Goal: Information Seeking & Learning: Learn about a topic

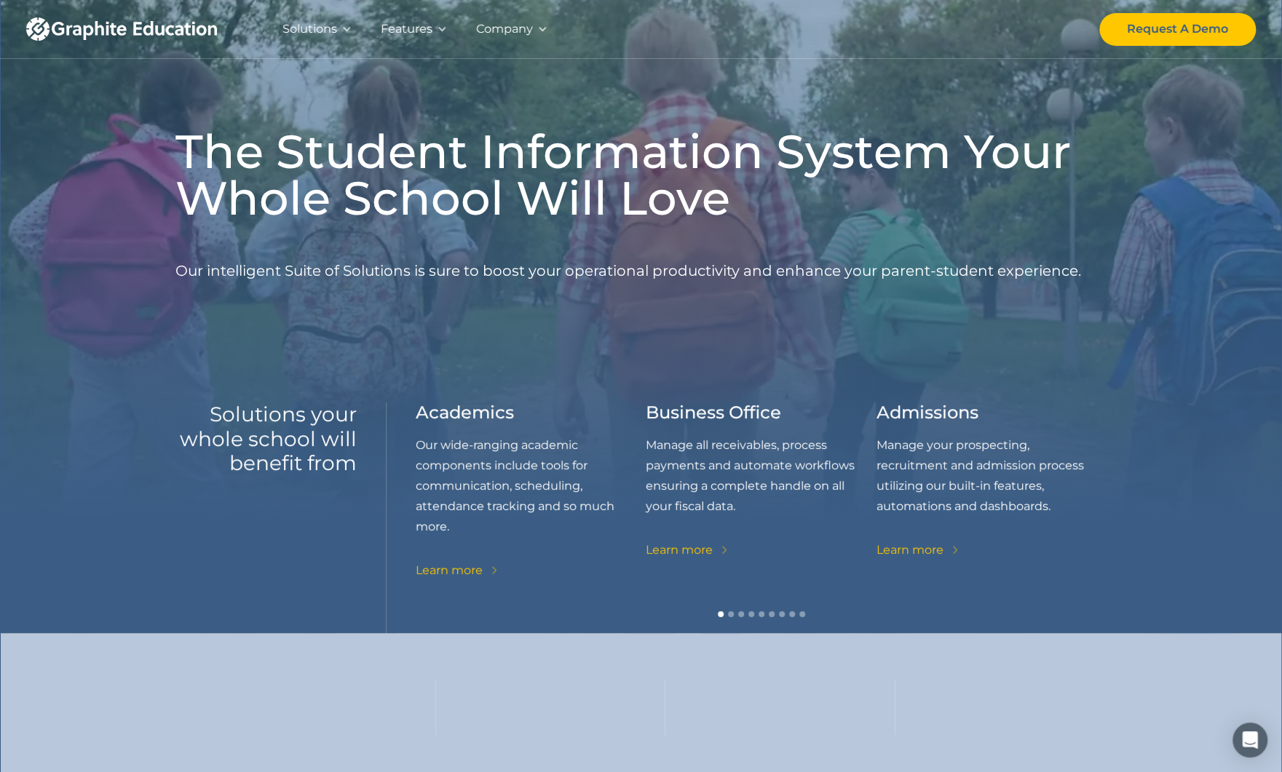
click at [512, 30] on div "Company" at bounding box center [504, 29] width 57 height 20
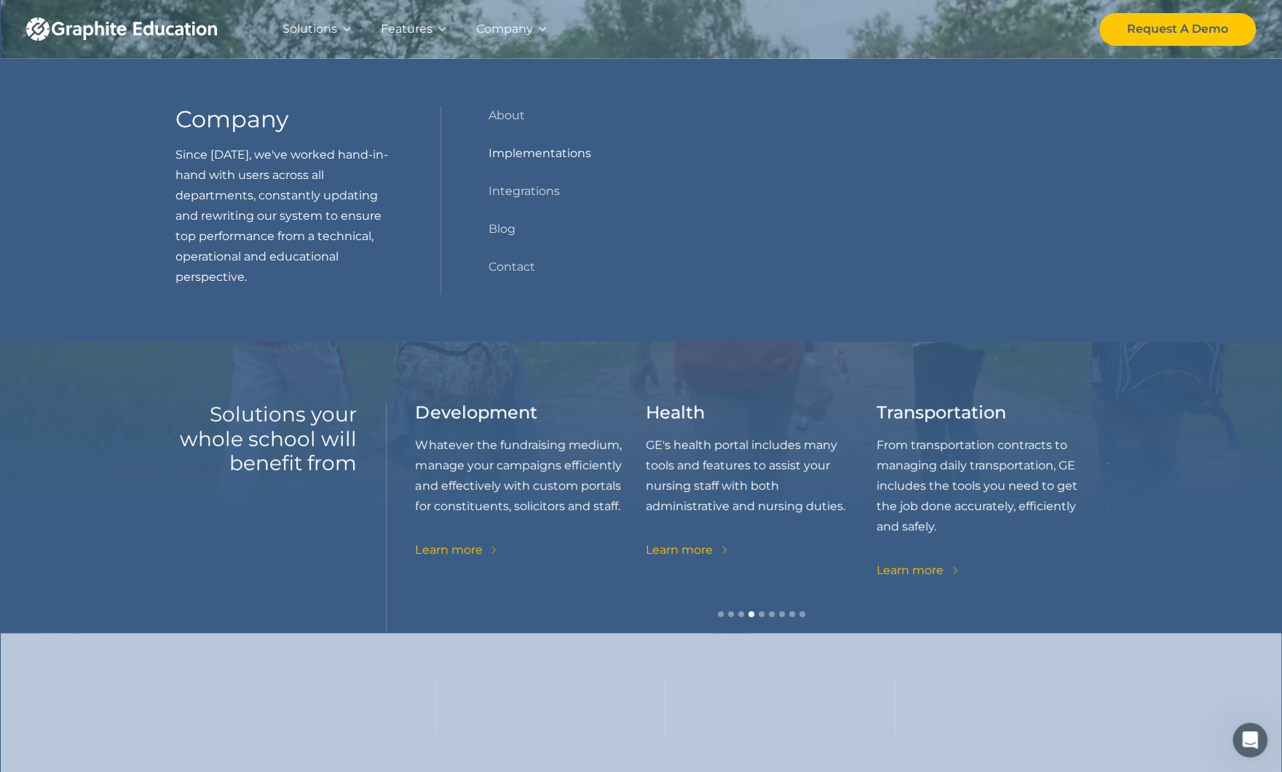
click at [524, 150] on link "Implementations" at bounding box center [539, 153] width 103 height 20
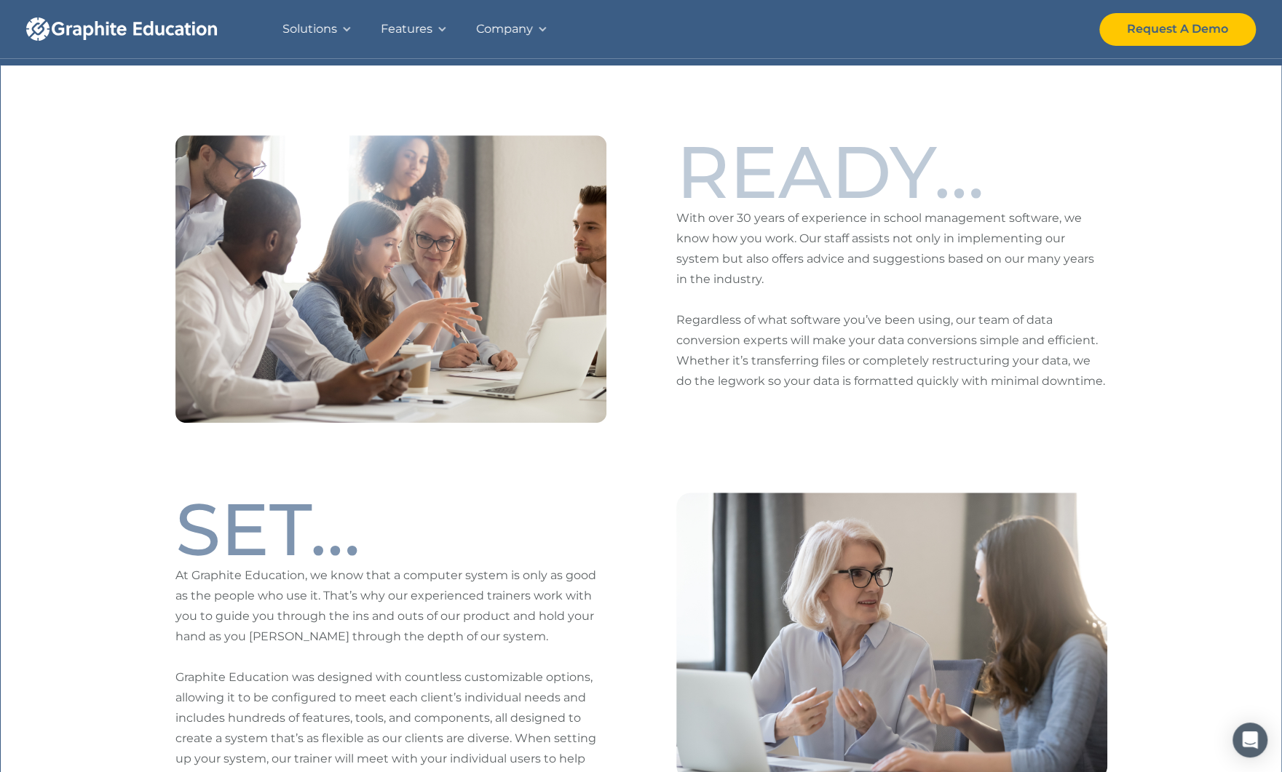
scroll to position [437, 0]
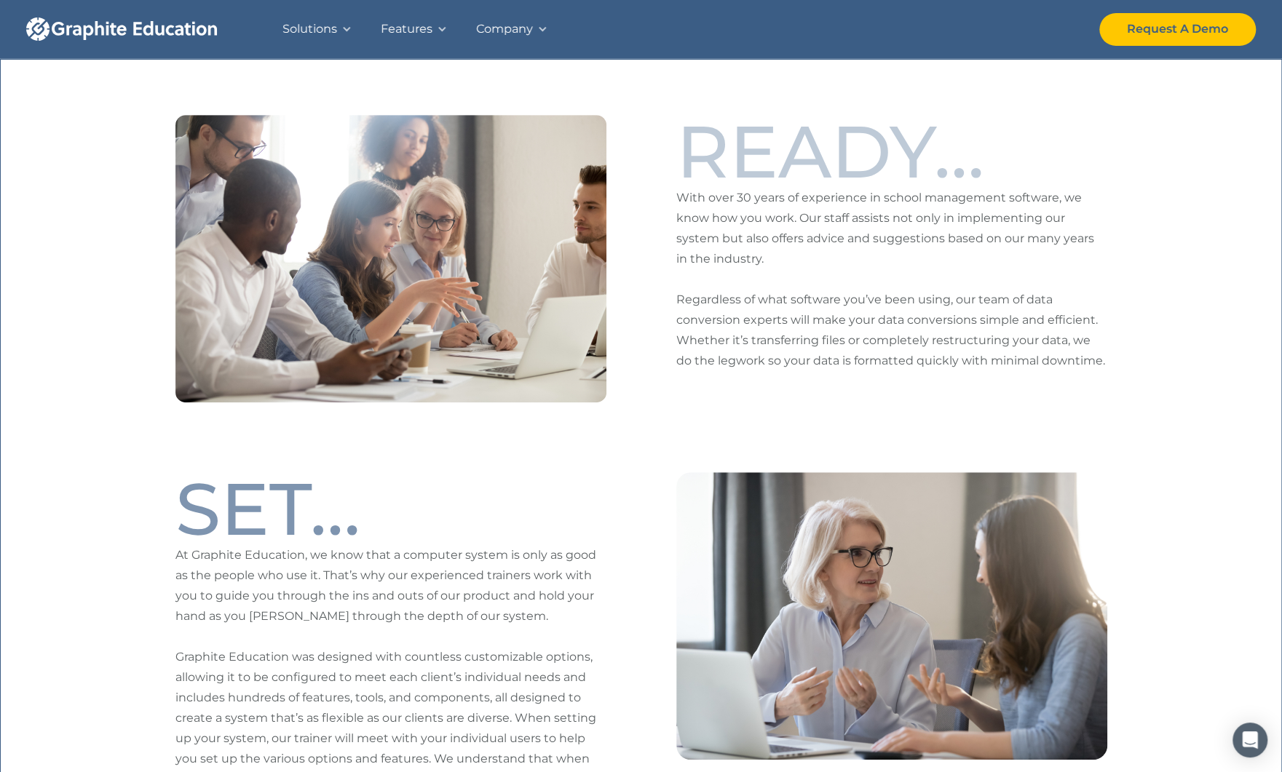
click at [539, 28] on div at bounding box center [542, 29] width 10 height 10
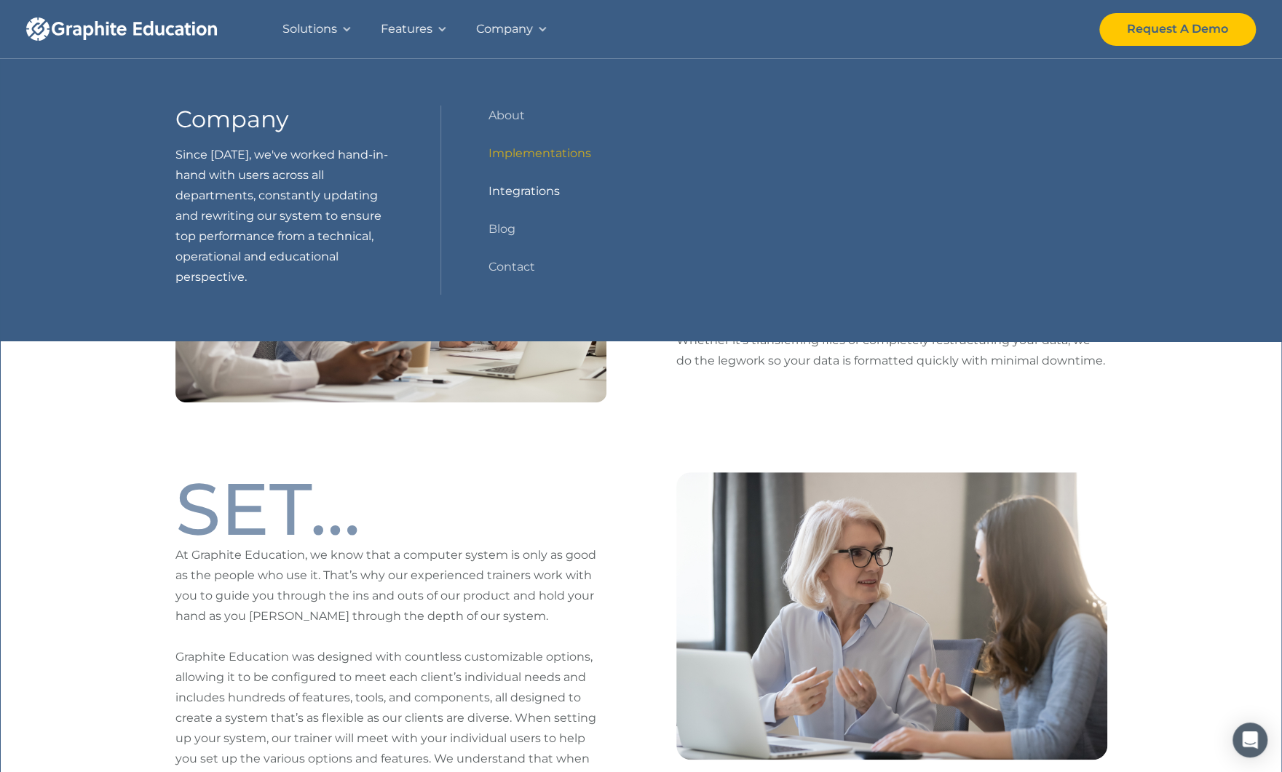
click at [526, 191] on link "Integrations" at bounding box center [523, 191] width 71 height 20
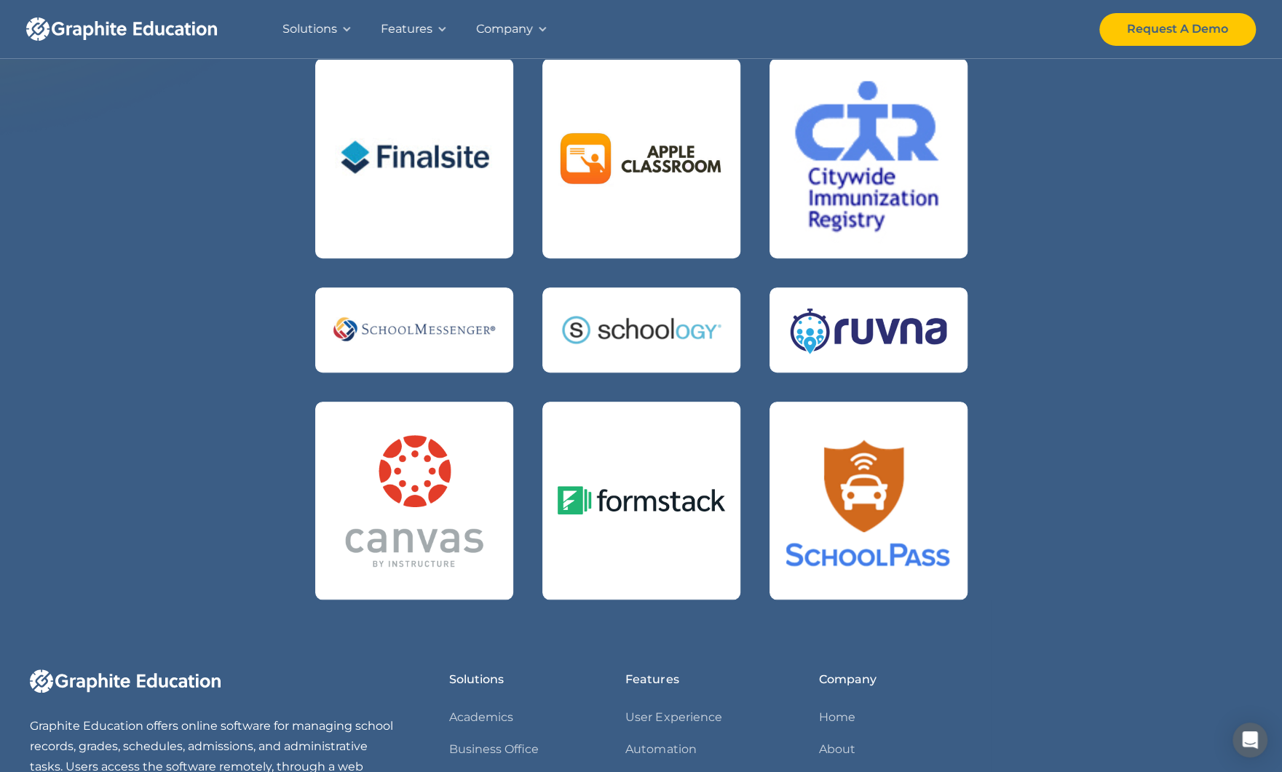
scroll to position [655, 0]
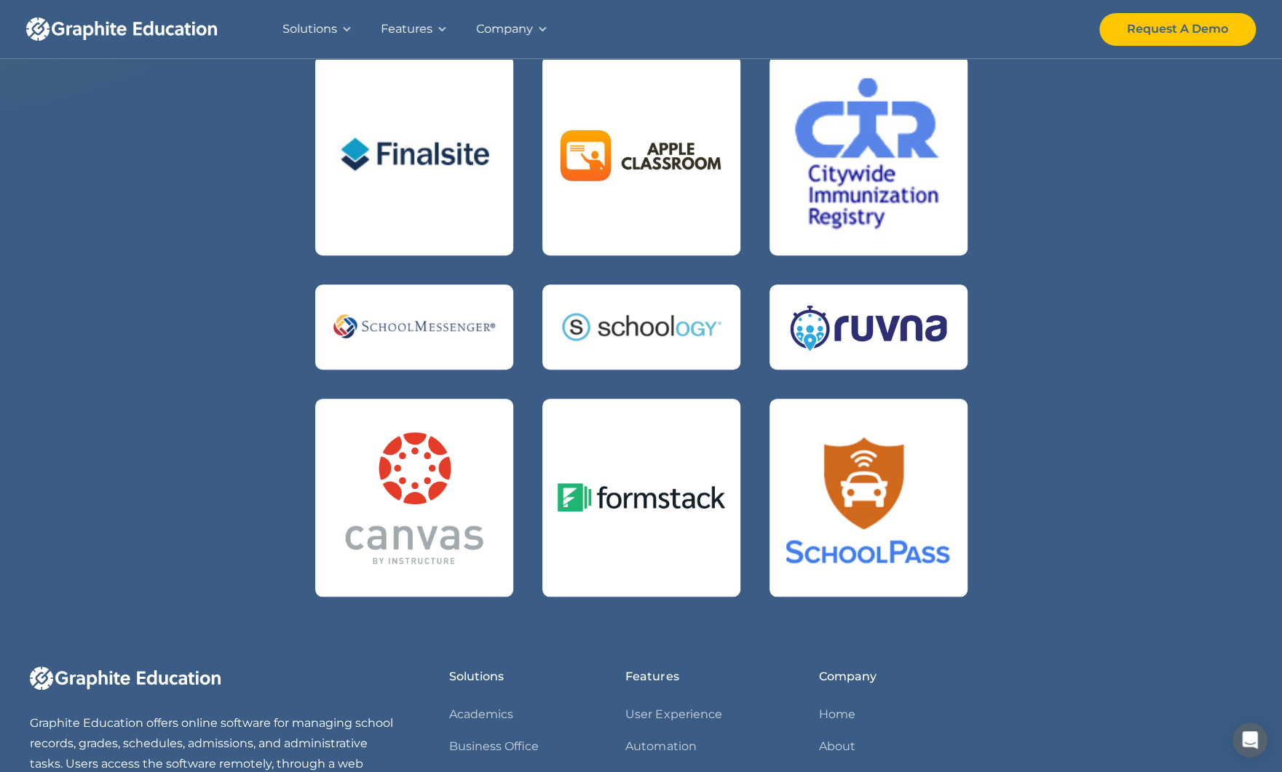
click at [416, 25] on div "Features" at bounding box center [407, 29] width 52 height 20
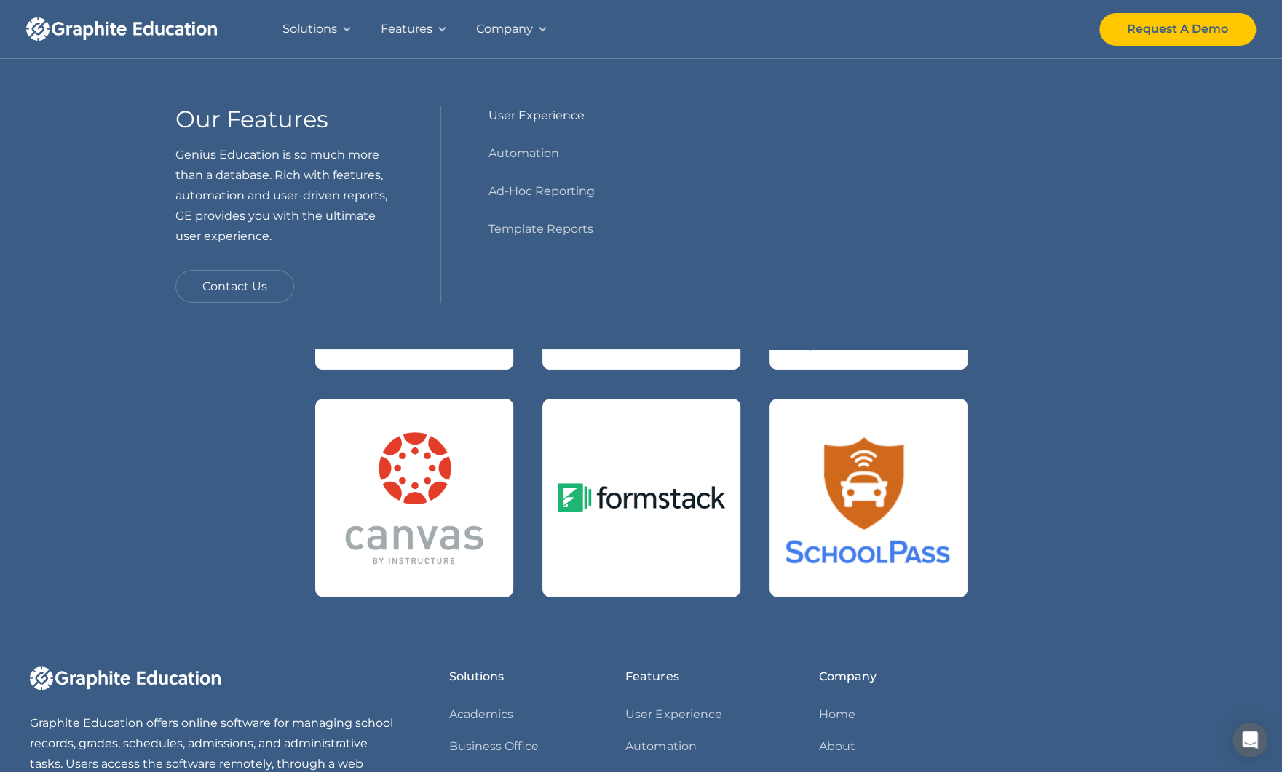
click at [546, 114] on link "User Experience" at bounding box center [536, 116] width 96 height 20
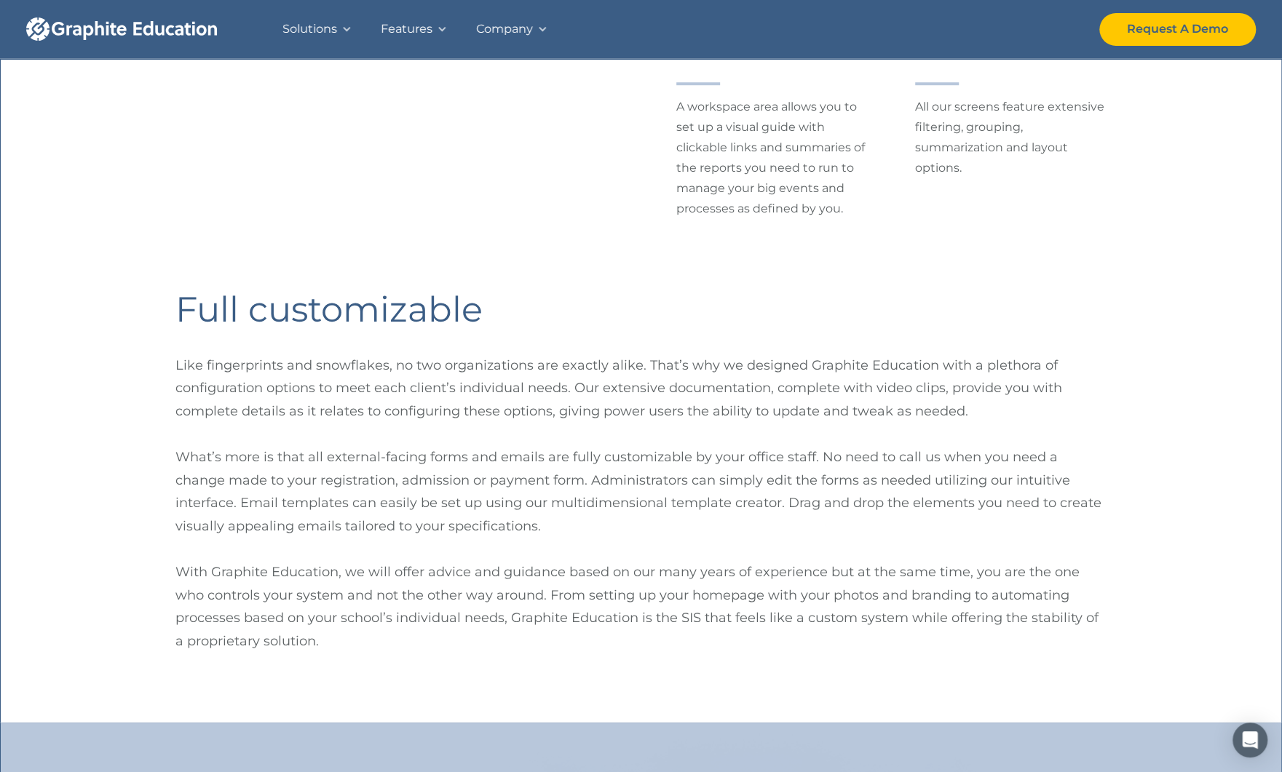
scroll to position [728, 0]
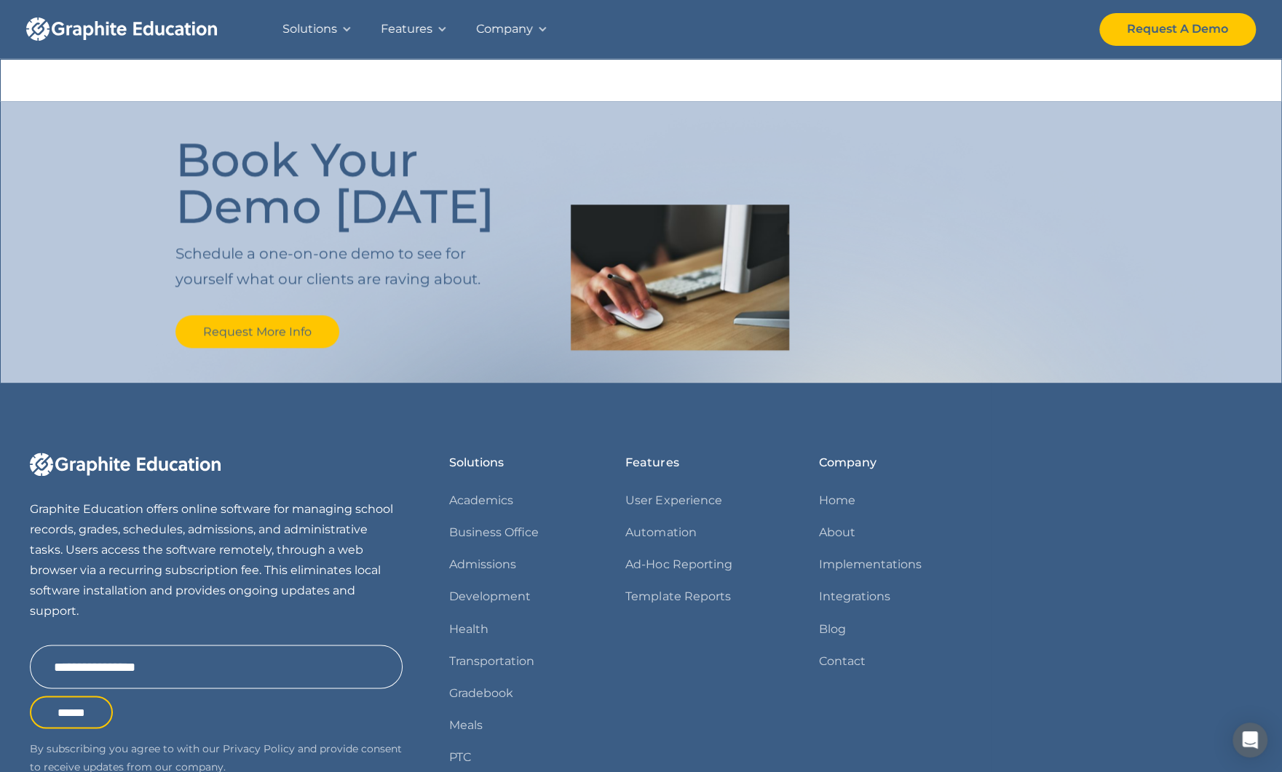
scroll to position [1456, 0]
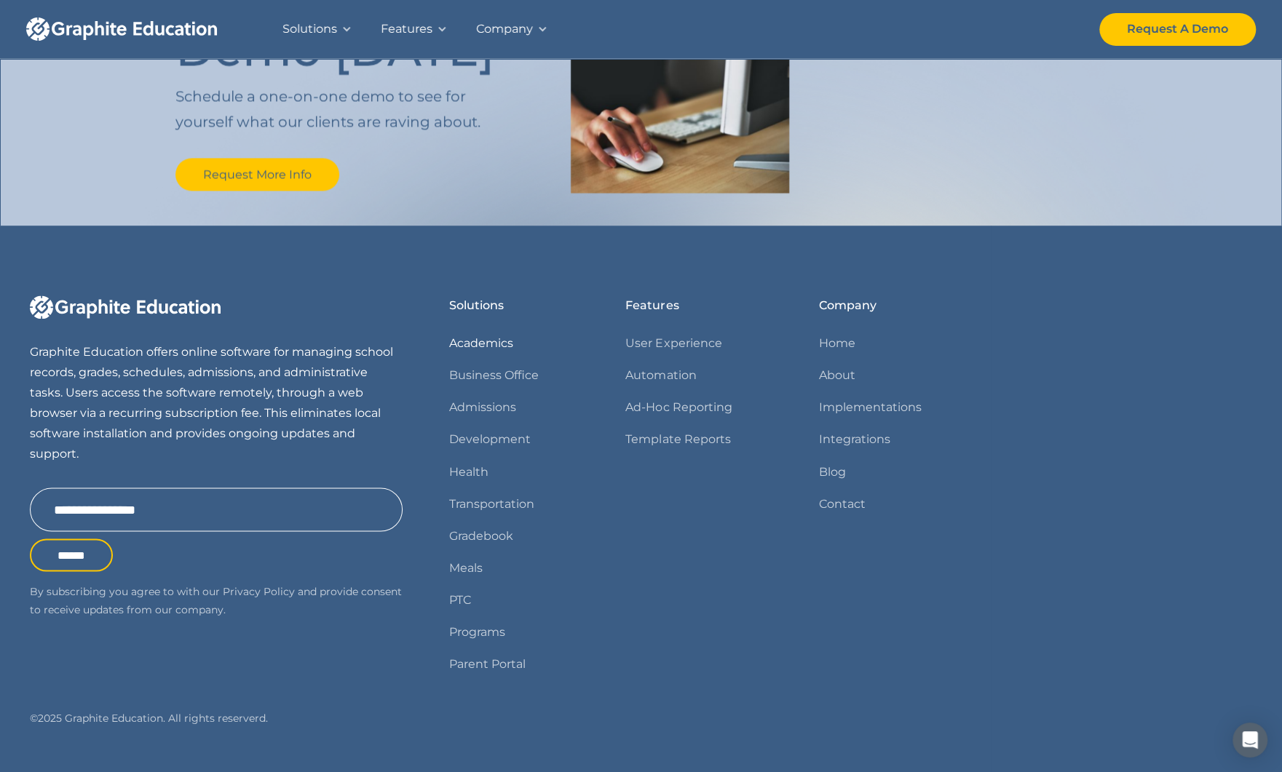
click at [487, 340] on link "Academics" at bounding box center [481, 343] width 64 height 20
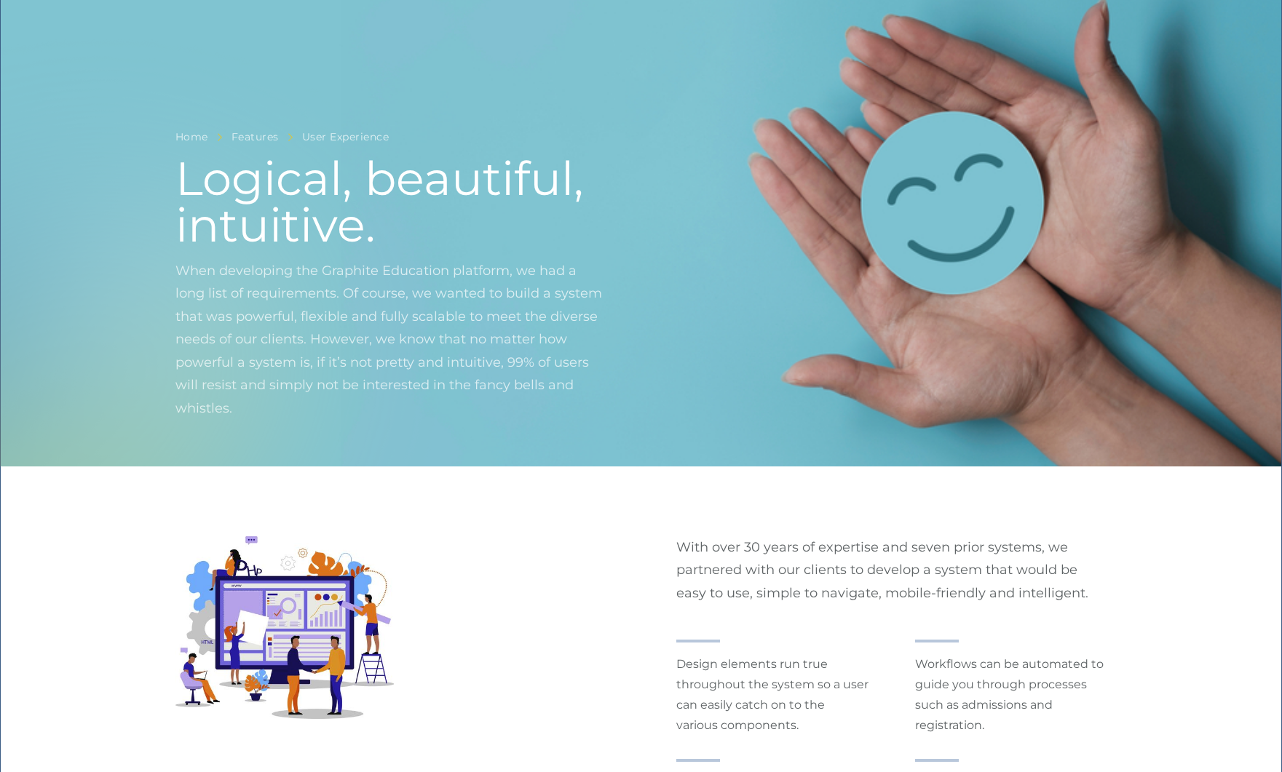
scroll to position [1456, 0]
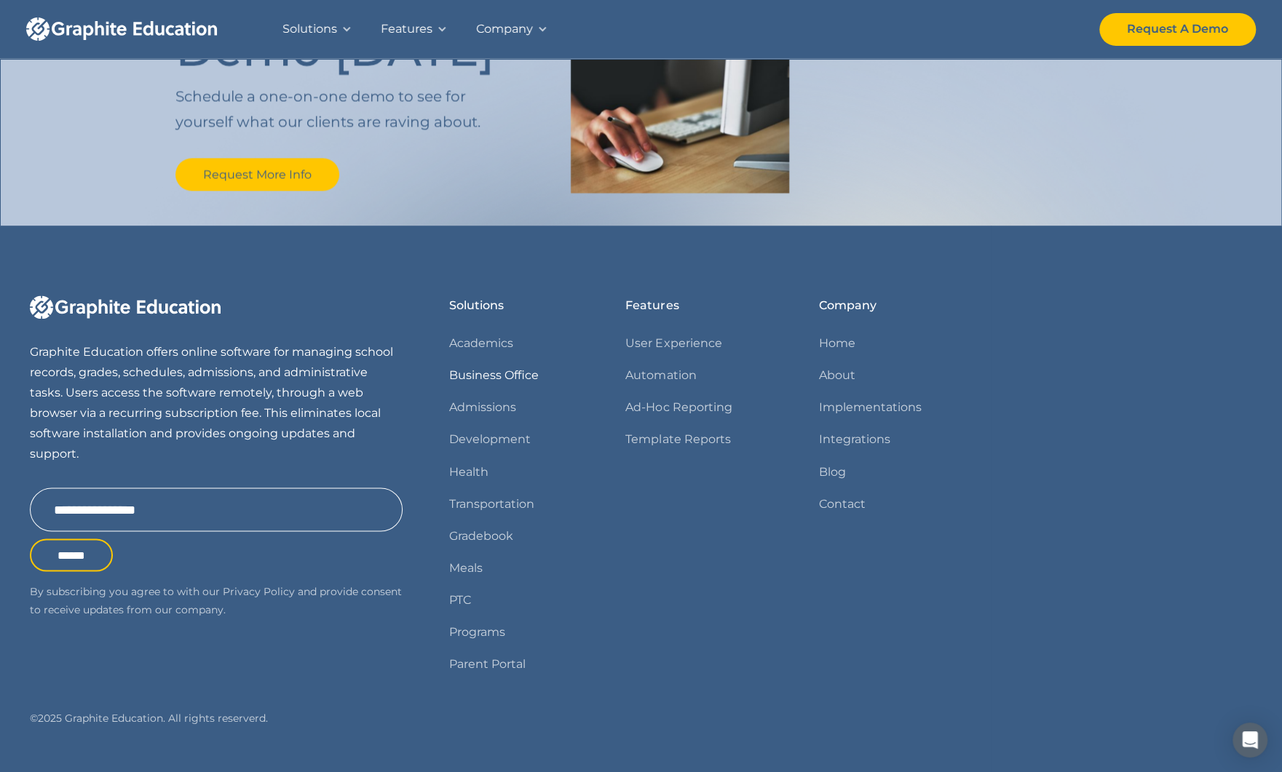
click at [507, 374] on link "Business Office" at bounding box center [494, 375] width 90 height 20
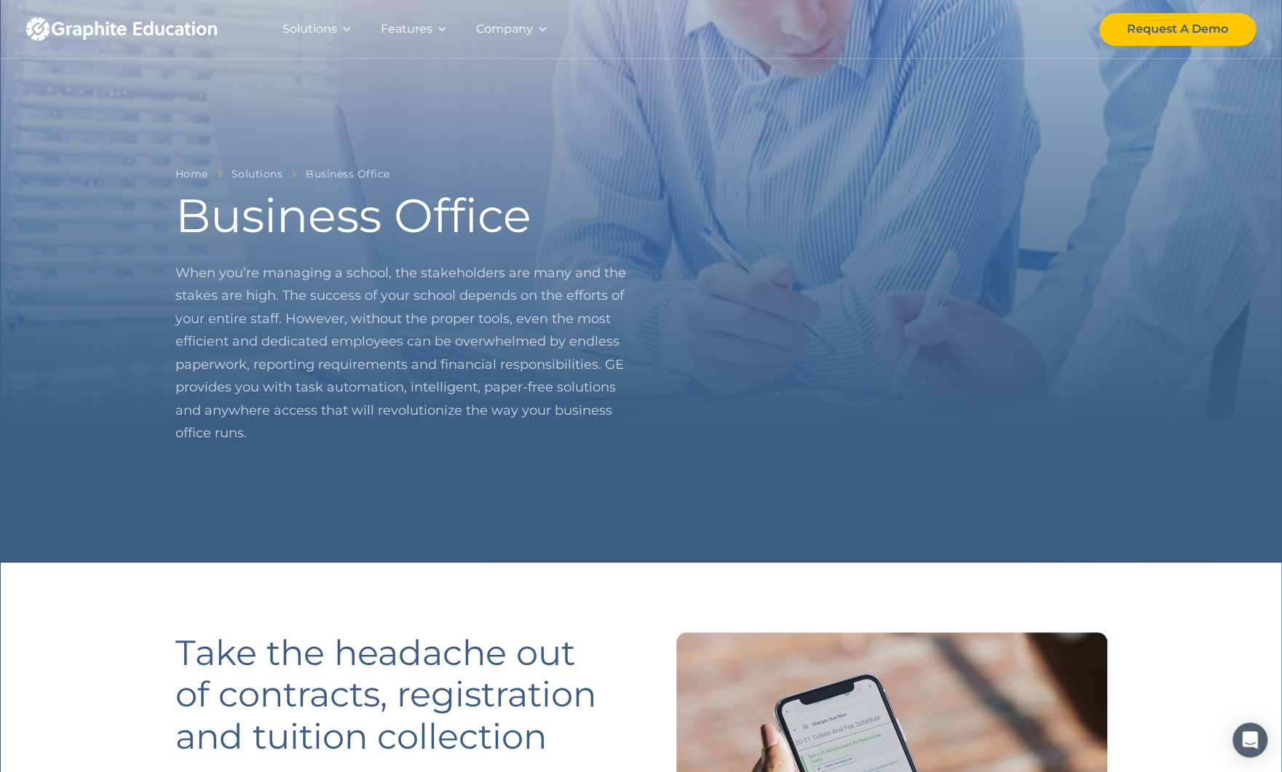
click at [421, 22] on div "Features" at bounding box center [407, 29] width 52 height 20
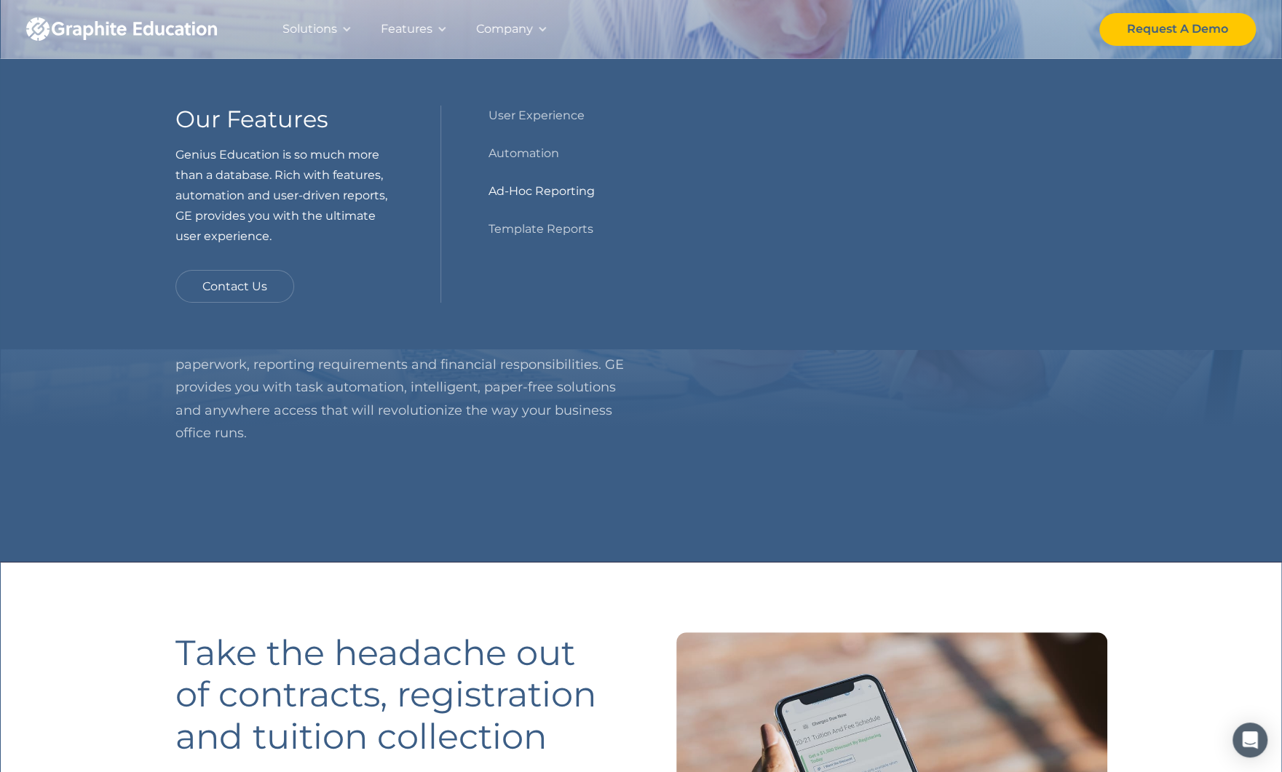
click at [528, 189] on link "Ad-Hoc Reporting" at bounding box center [541, 191] width 106 height 20
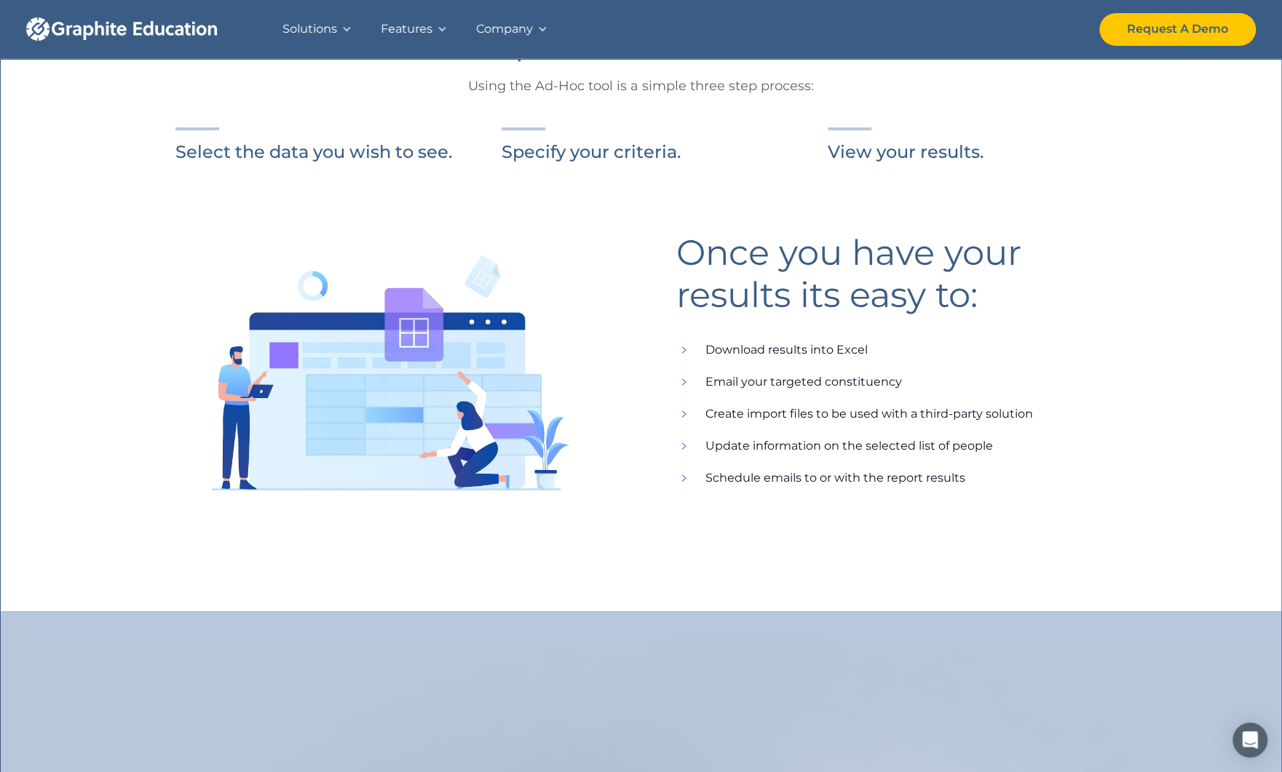
scroll to position [437, 0]
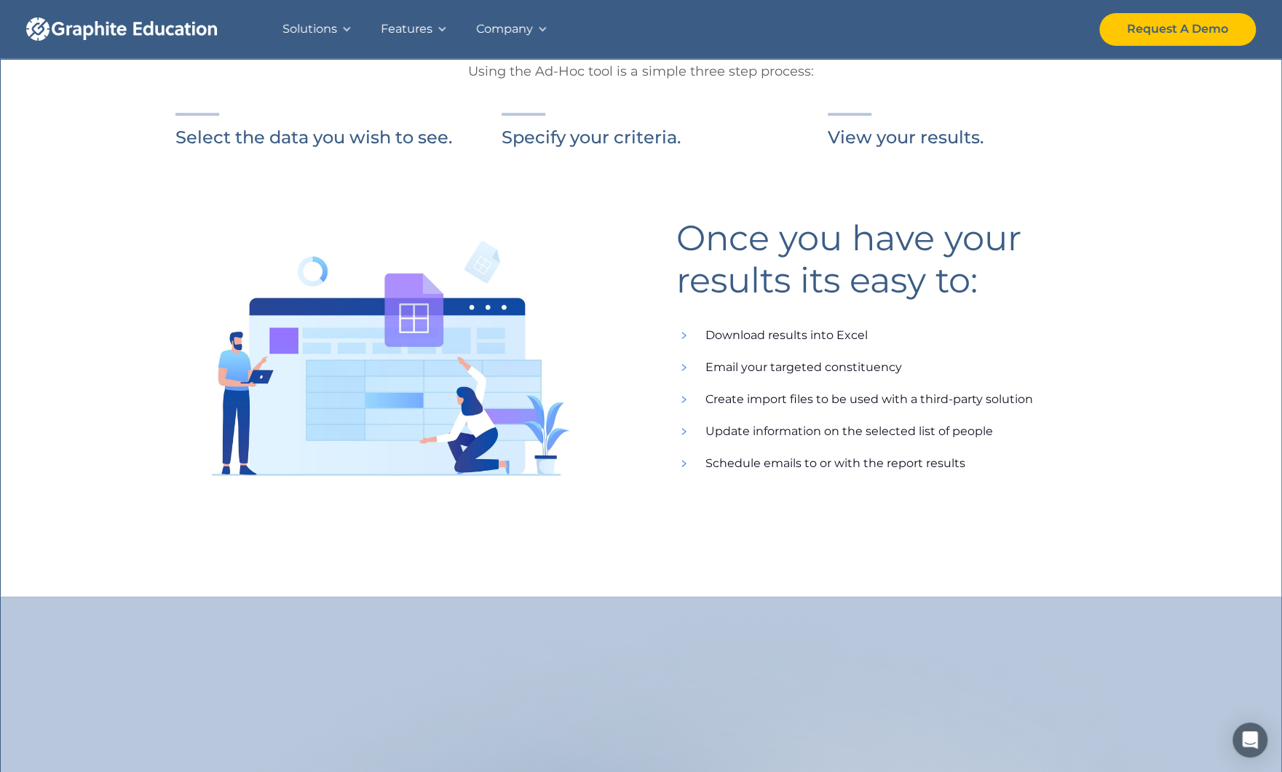
click at [509, 31] on div "Company" at bounding box center [504, 29] width 57 height 20
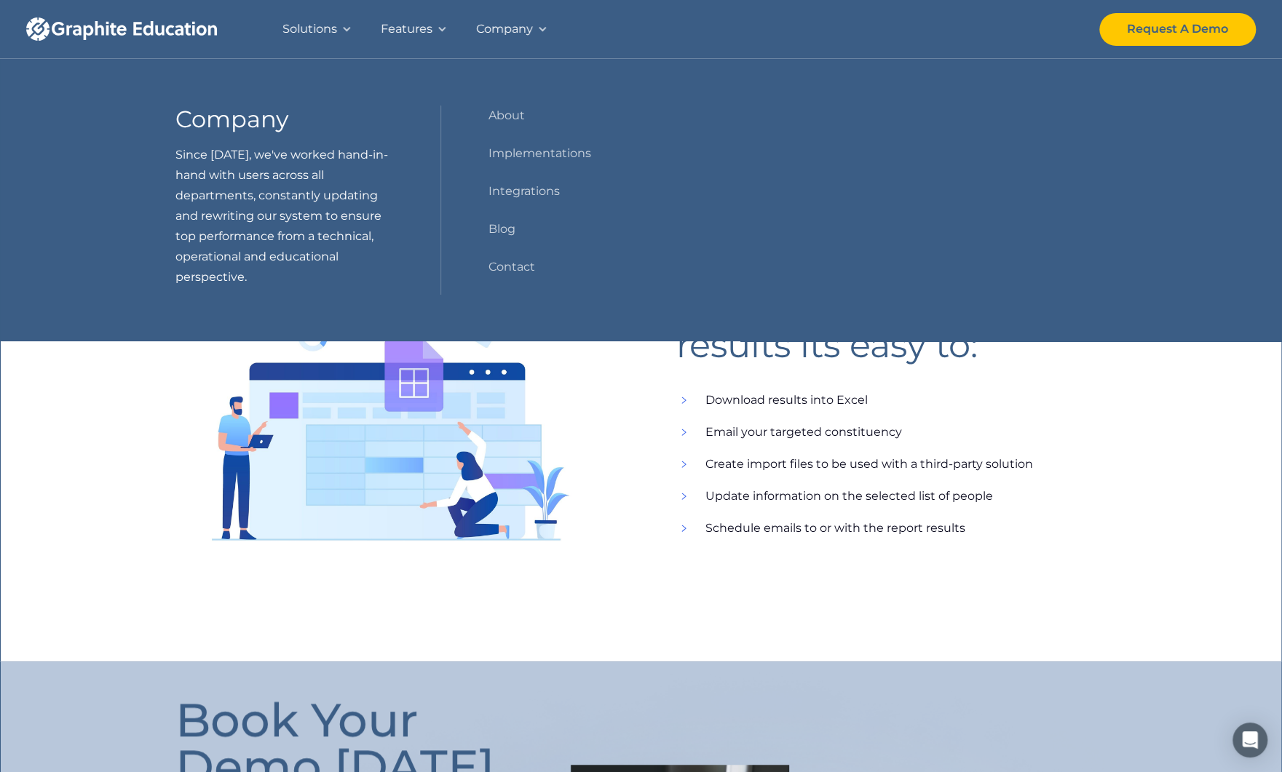
scroll to position [364, 0]
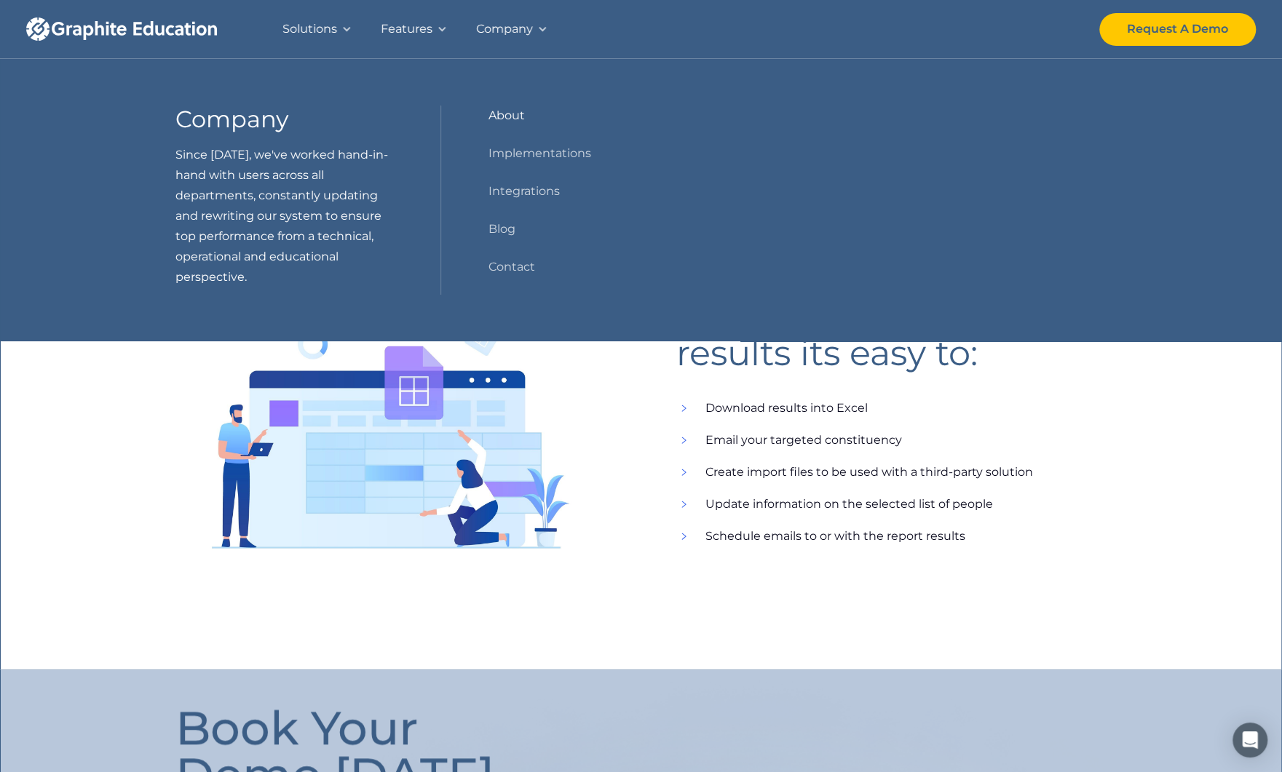
click at [510, 116] on link "About" at bounding box center [506, 116] width 36 height 20
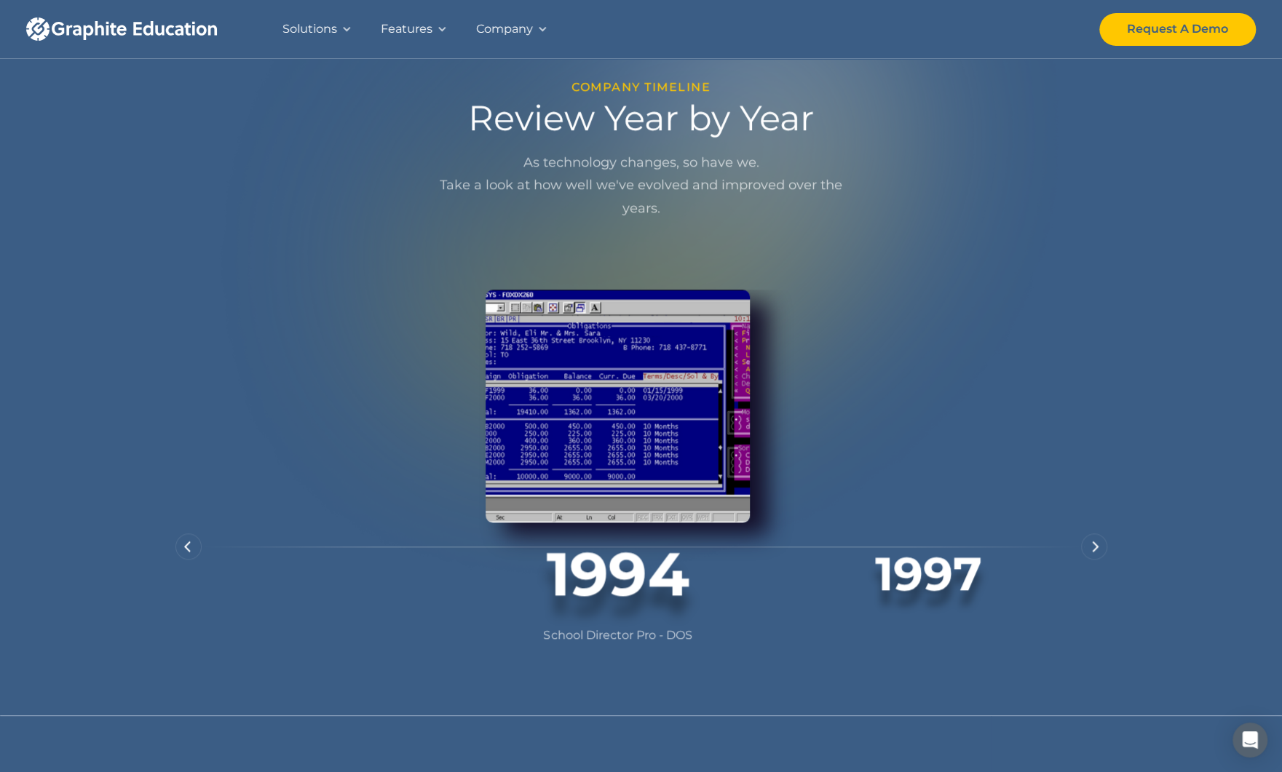
scroll to position [801, 0]
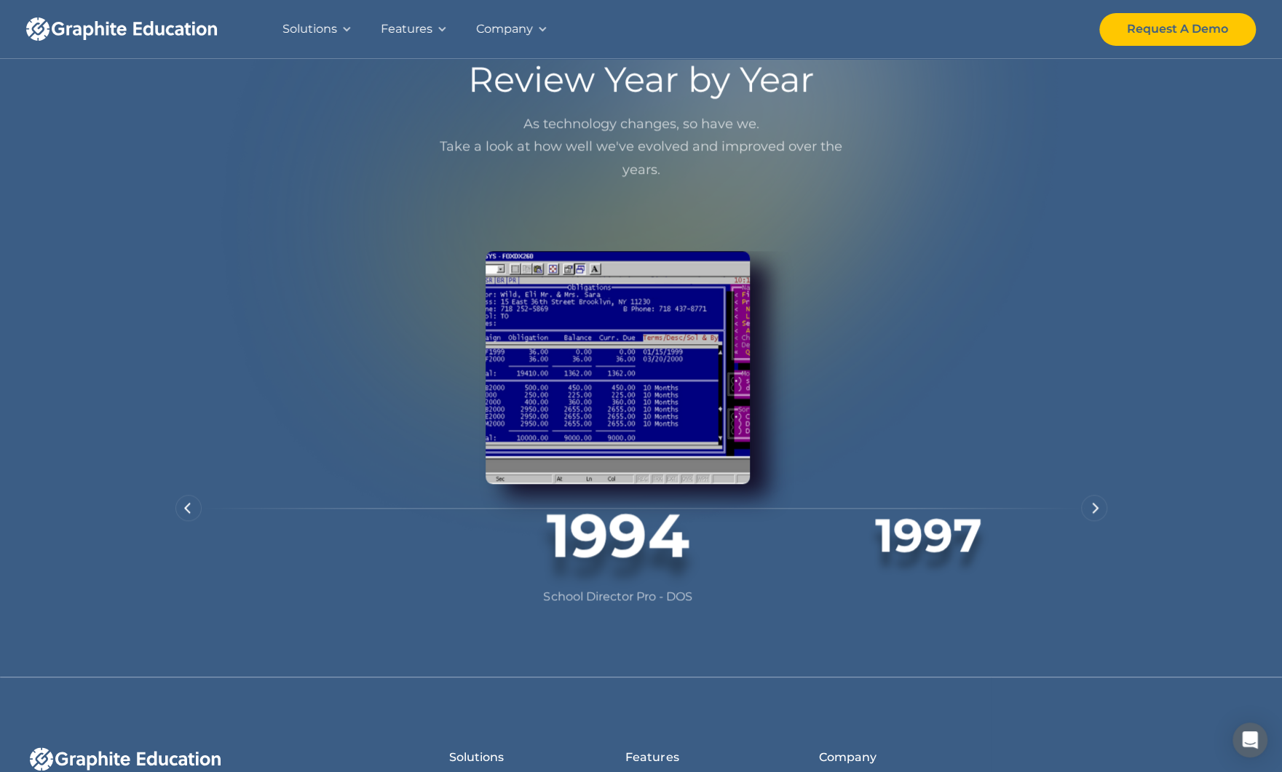
click at [1096, 514] on img "next slide" at bounding box center [1095, 508] width 7 height 12
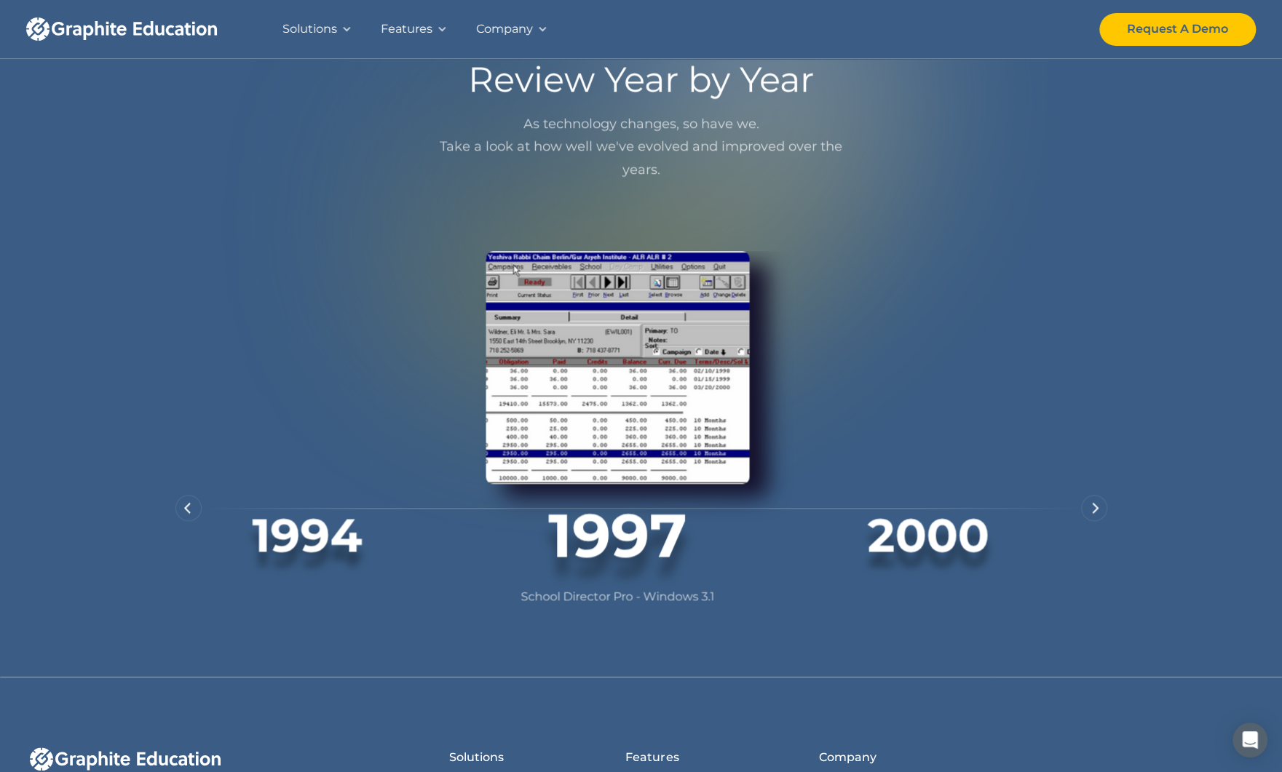
click at [1094, 514] on img "next slide" at bounding box center [1095, 508] width 7 height 12
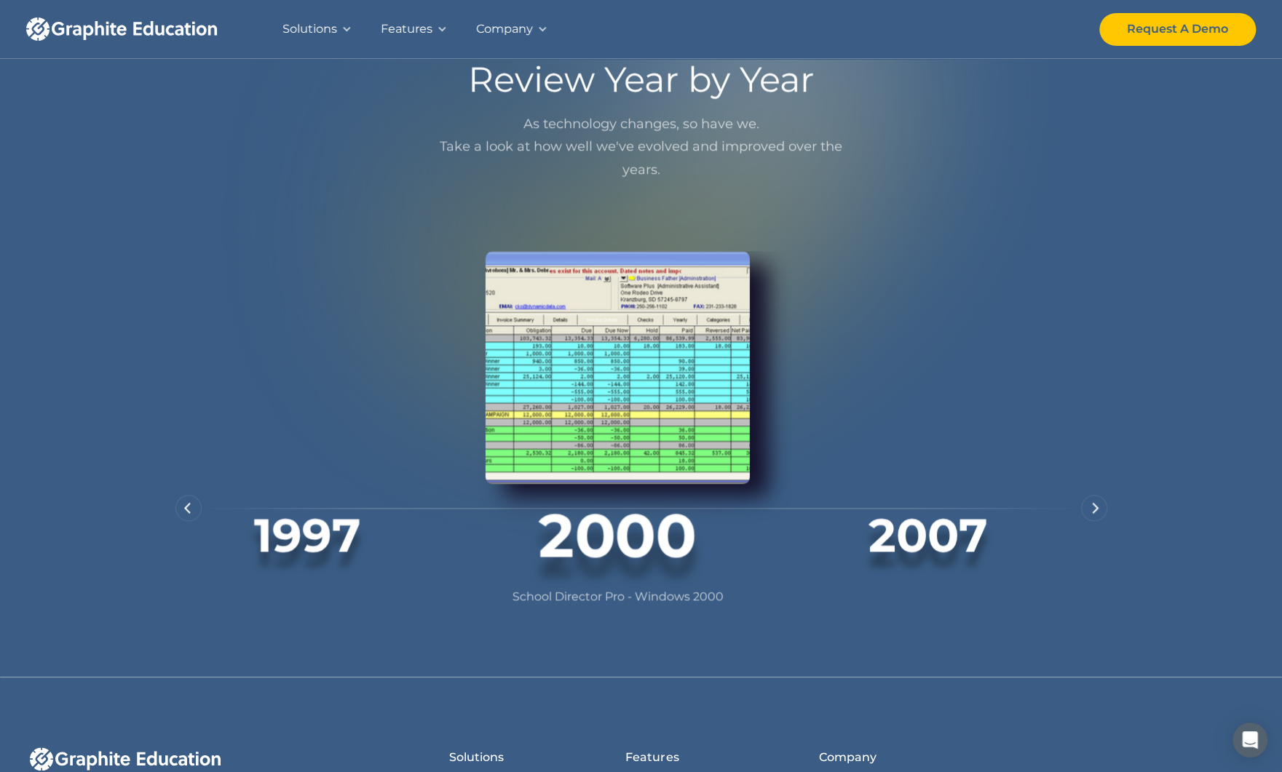
click at [1094, 514] on img "next slide" at bounding box center [1095, 508] width 7 height 12
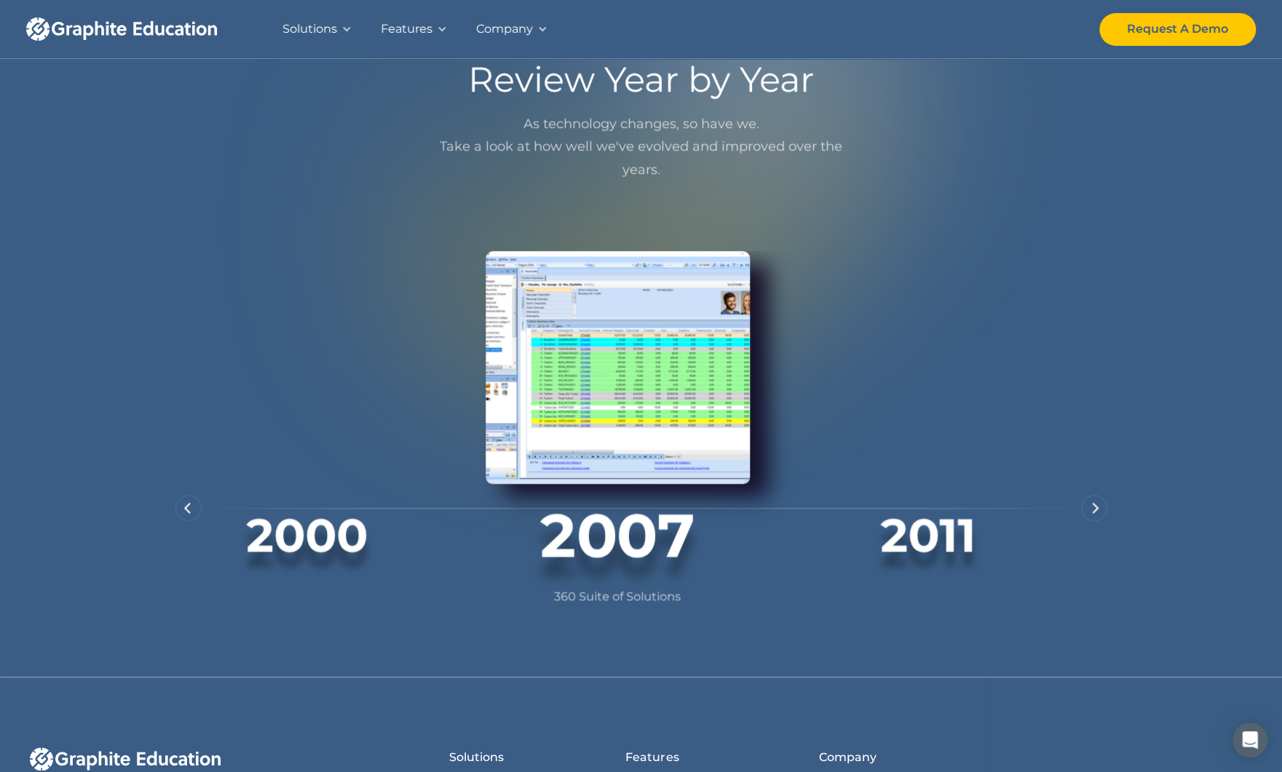
click at [1095, 514] on img "next slide" at bounding box center [1095, 508] width 7 height 12
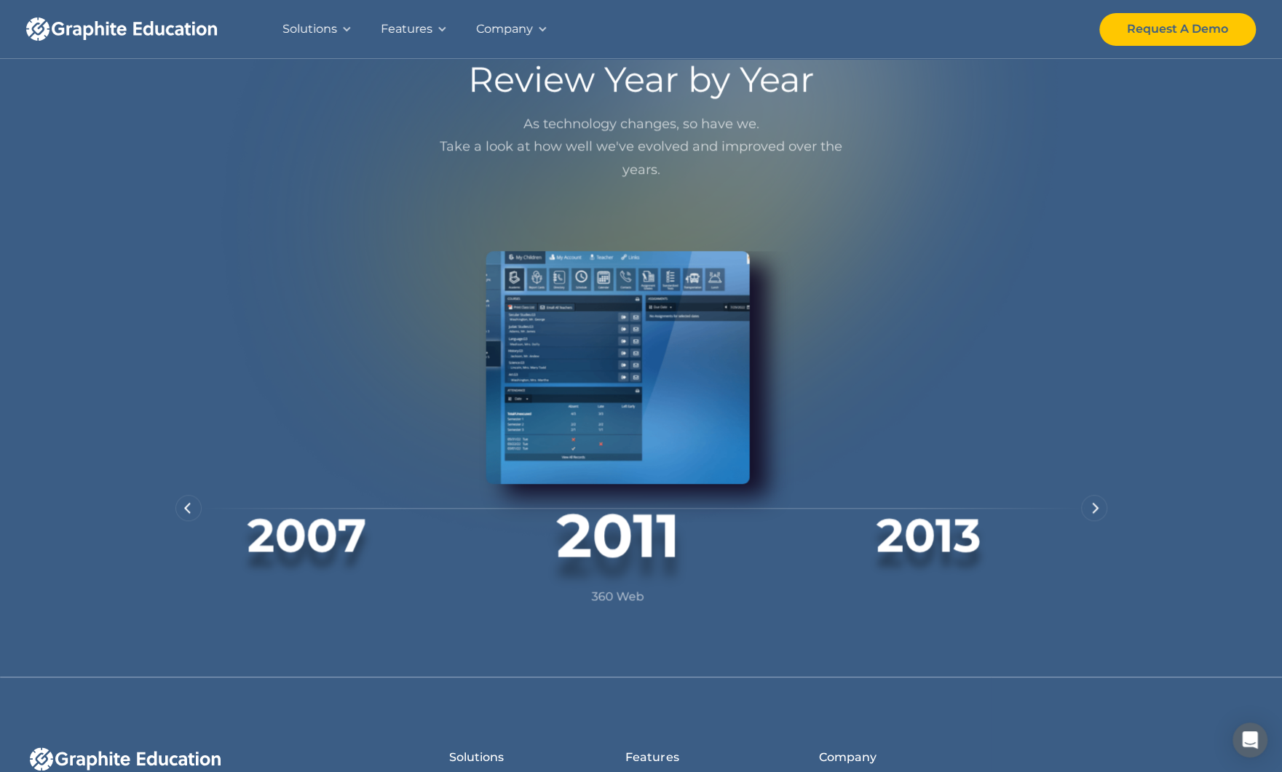
click at [1093, 514] on img "next slide" at bounding box center [1095, 508] width 7 height 12
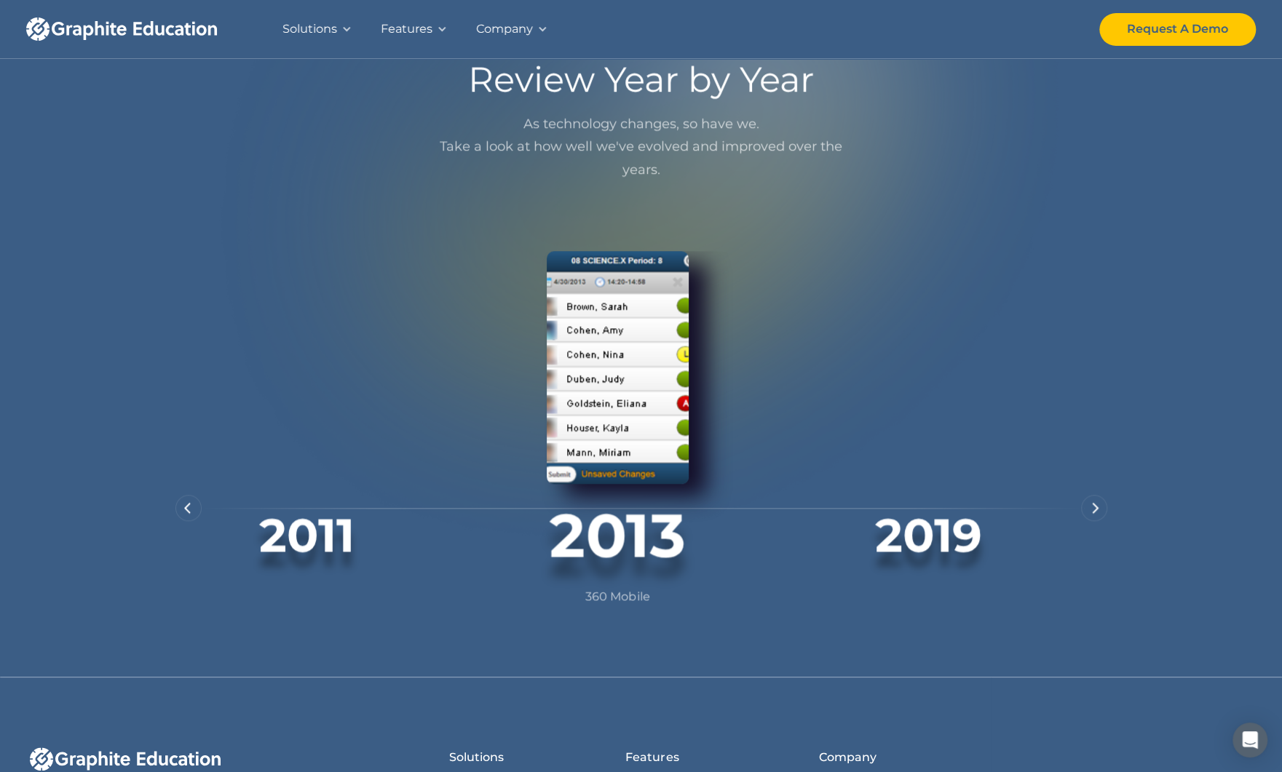
click at [1095, 514] on img "next slide" at bounding box center [1095, 508] width 7 height 12
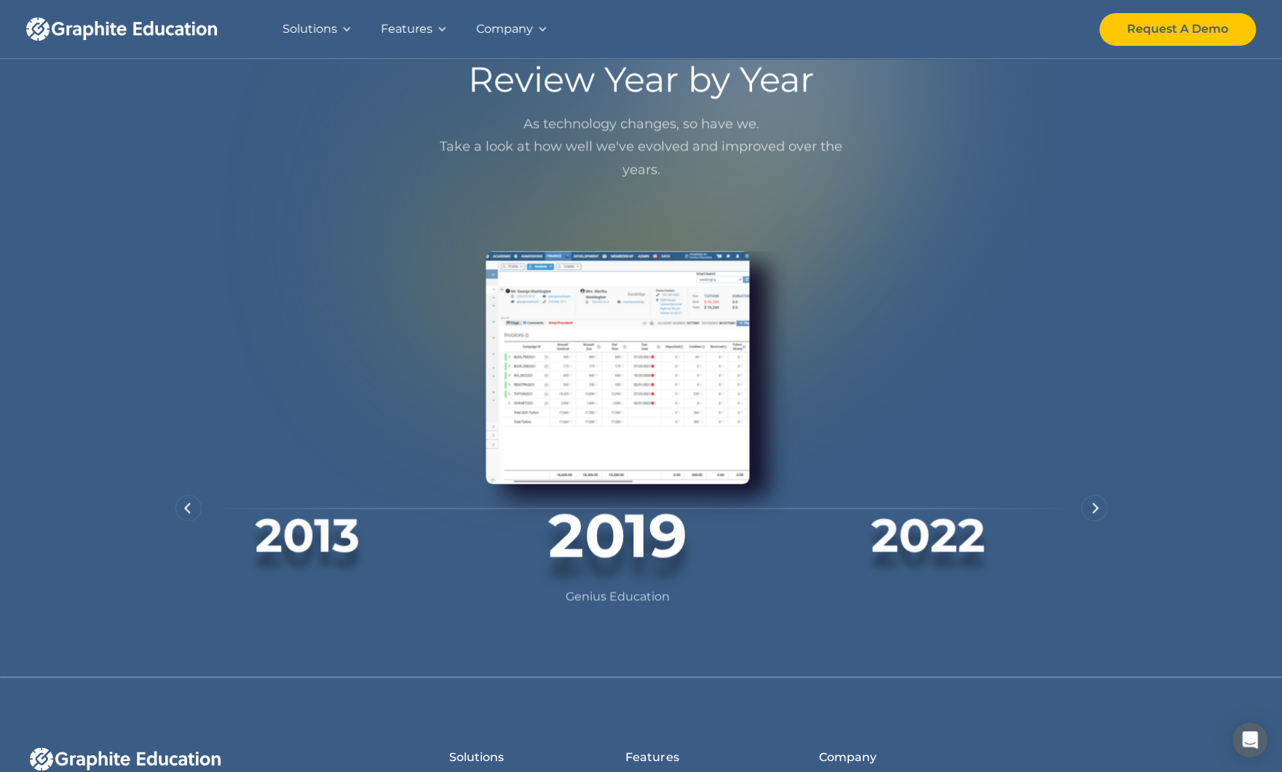
click at [1095, 514] on img "next slide" at bounding box center [1095, 508] width 7 height 12
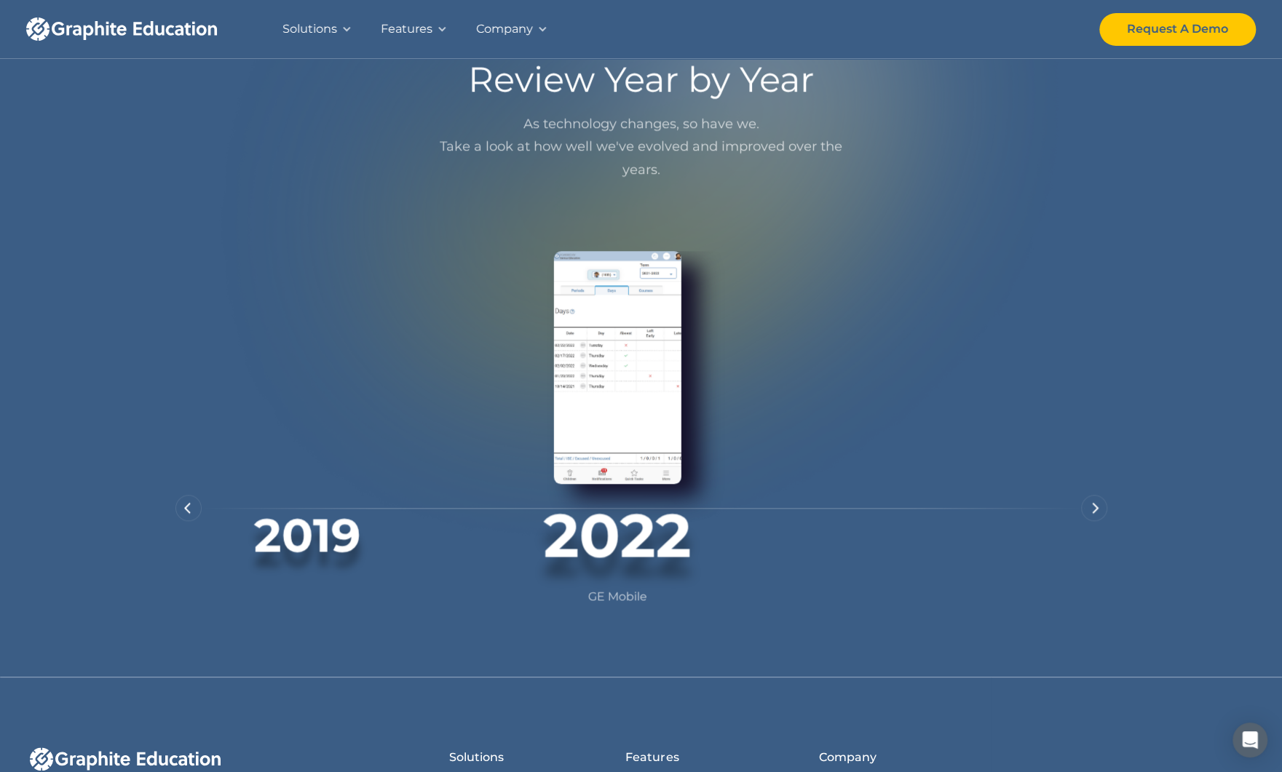
click at [1098, 521] on div "next slide" at bounding box center [1094, 508] width 26 height 26
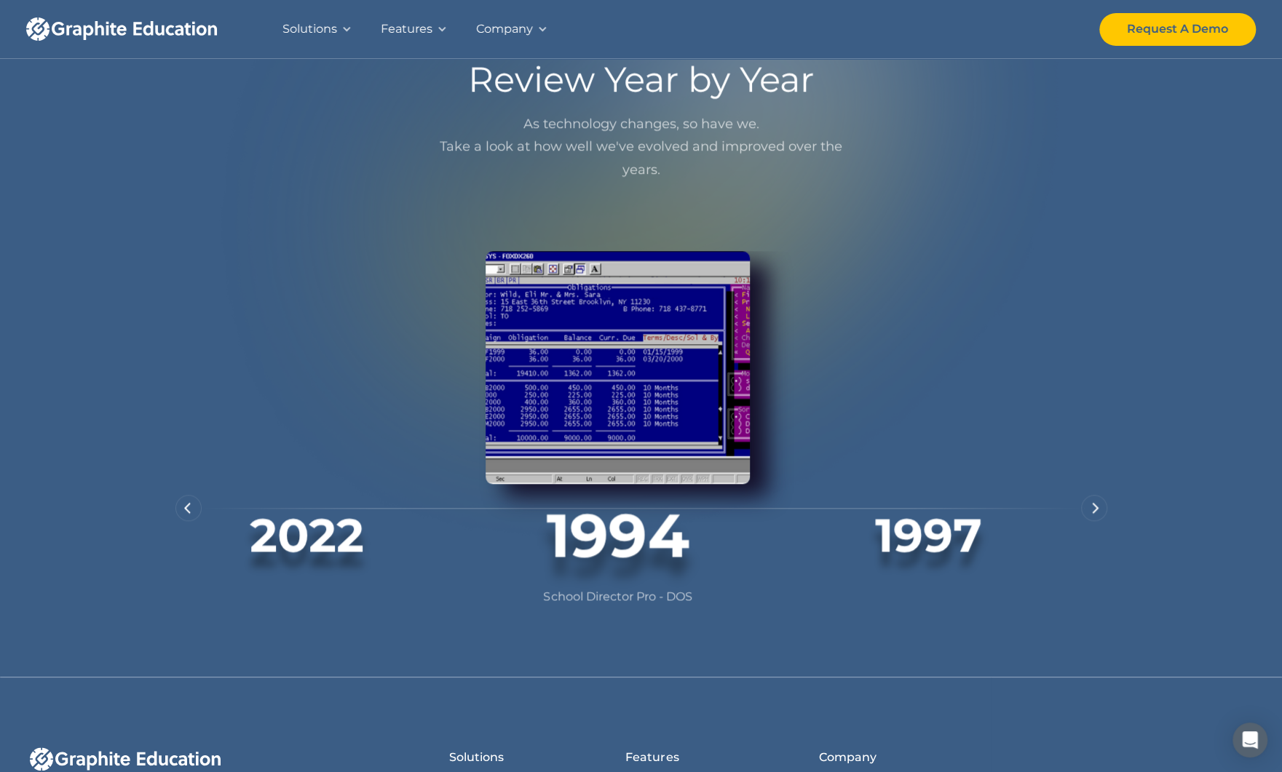
click at [190, 521] on div "previous slide" at bounding box center [188, 508] width 26 height 26
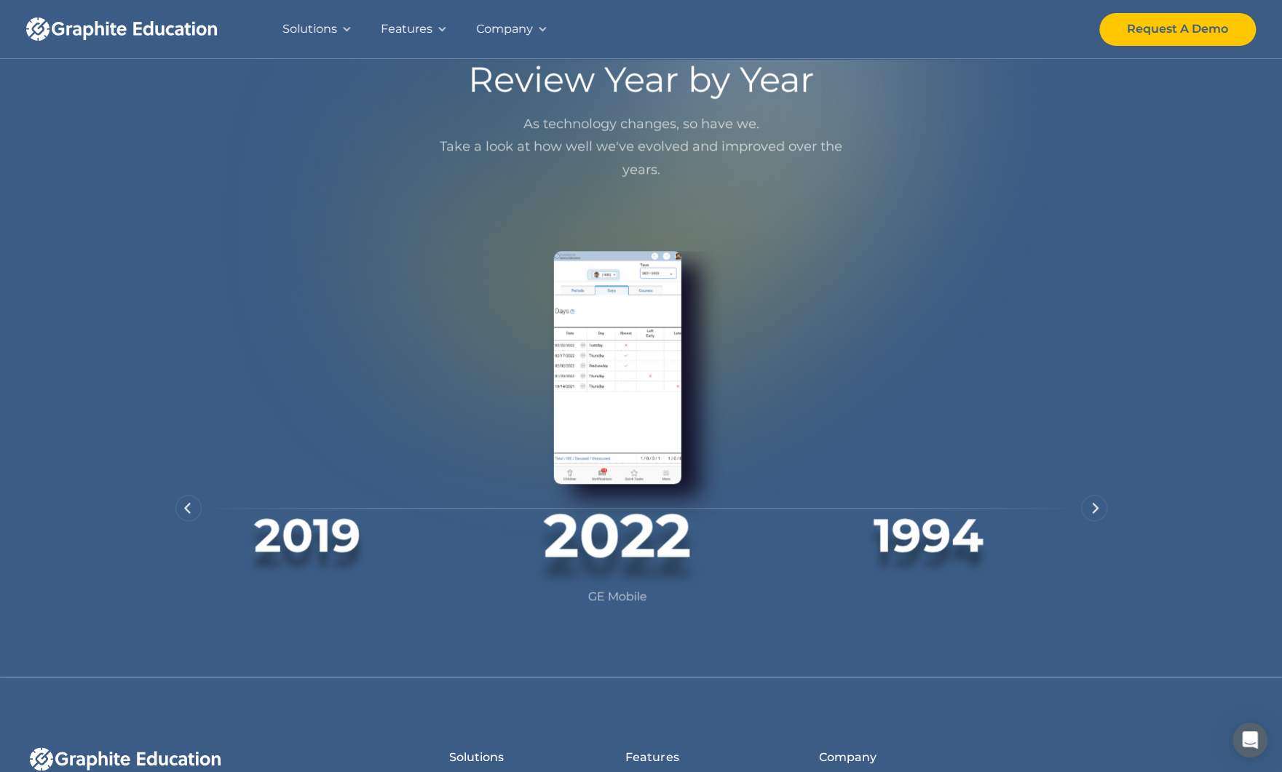
click at [623, 343] on img "8 of 8" at bounding box center [617, 367] width 127 height 233
